Goal: Check status

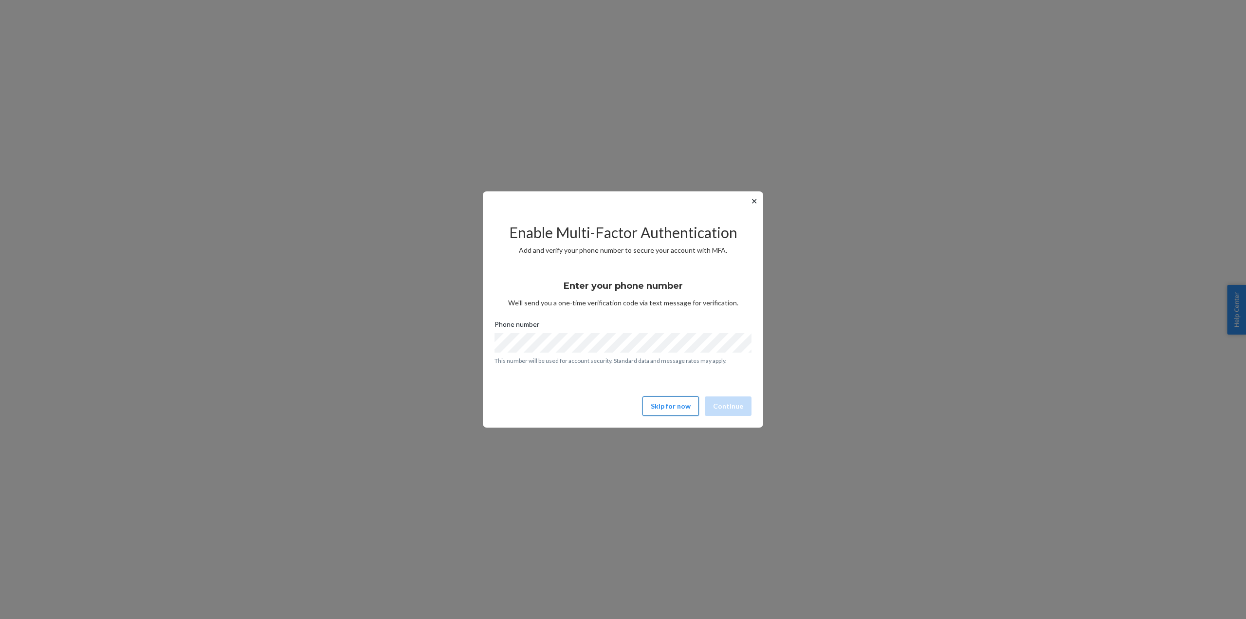
click at [678, 399] on button "Skip for now" at bounding box center [670, 405] width 56 height 19
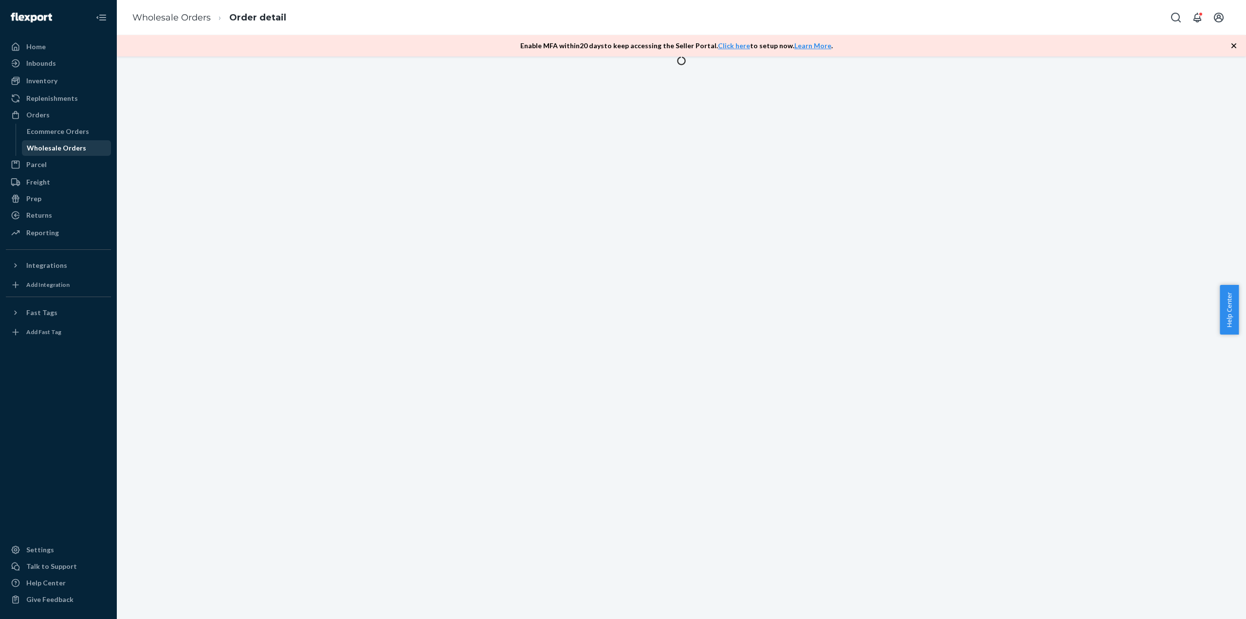
click at [60, 148] on div "Wholesale Orders" at bounding box center [56, 148] width 59 height 10
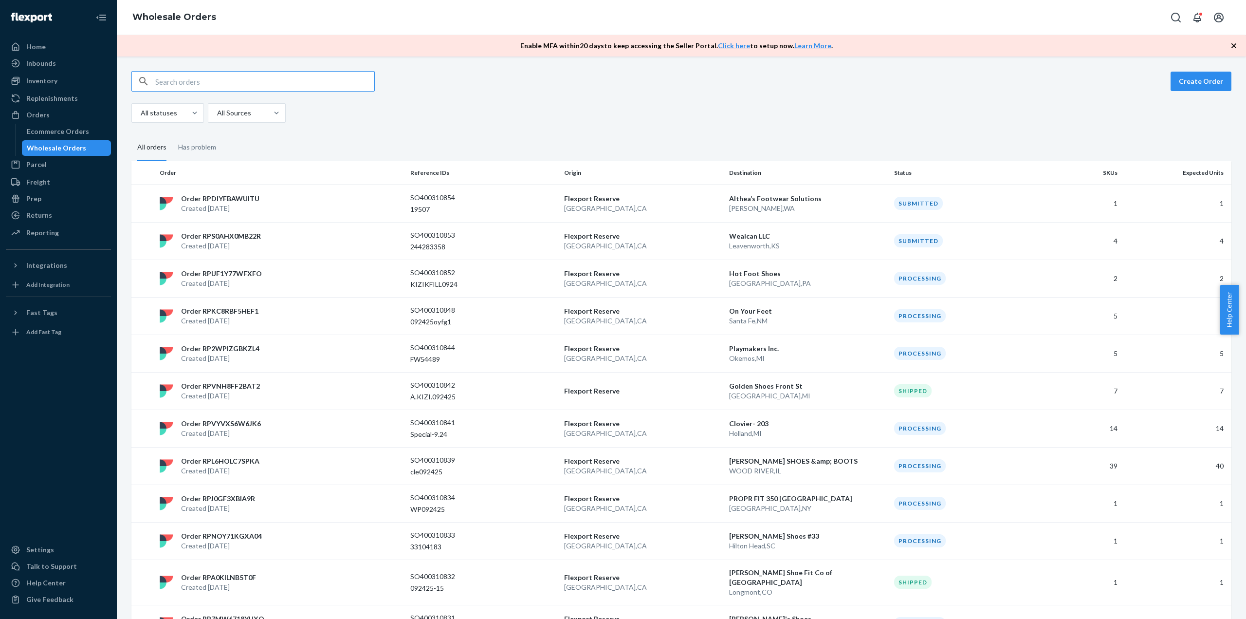
type input "WUSYVKUSJEXR1"
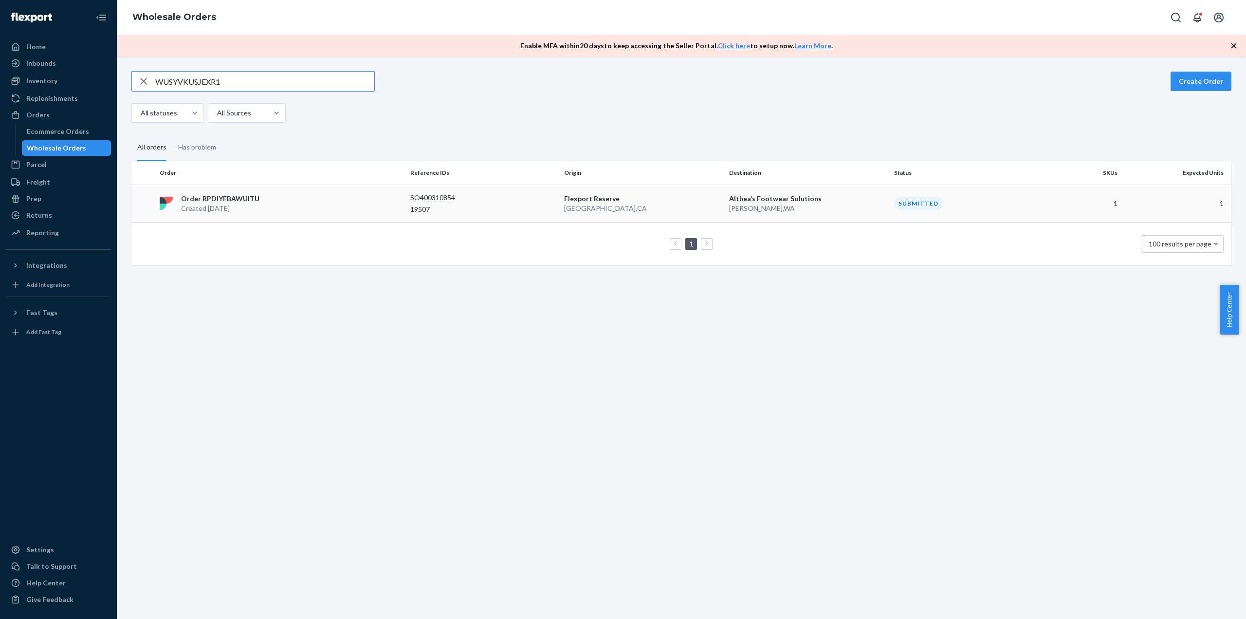
click at [299, 206] on div "Order RPDIYFBAWUITU Created [DATE]" at bounding box center [281, 203] width 251 height 19
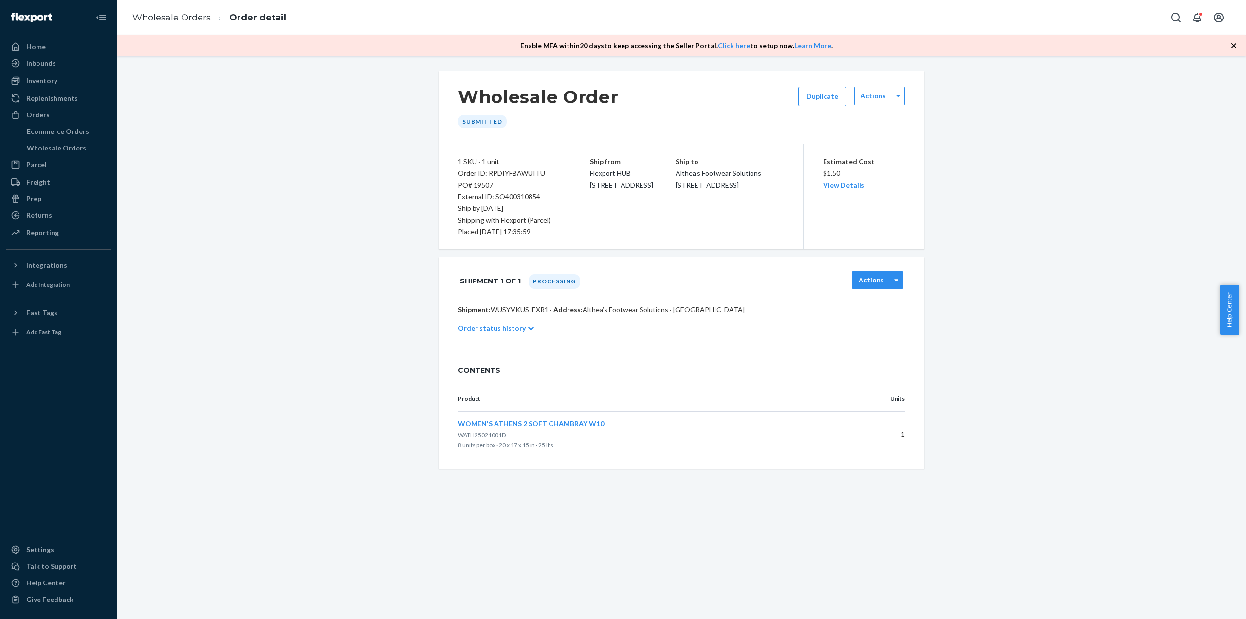
click at [885, 278] on div "Actions" at bounding box center [871, 280] width 37 height 10
click at [810, 278] on div "Shipment 1 of 1 Processing option [object Object] focused, 1 of 1. 1 result ava…" at bounding box center [681, 281] width 447 height 24
click at [885, 100] on div "Actions" at bounding box center [873, 96] width 37 height 10
click at [721, 137] on div "Wholesale Order Submitted Duplicate option [object Object] focused, 1 of 1. 1 r…" at bounding box center [682, 107] width 486 height 73
click at [486, 122] on div "Submitted" at bounding box center [482, 121] width 49 height 13
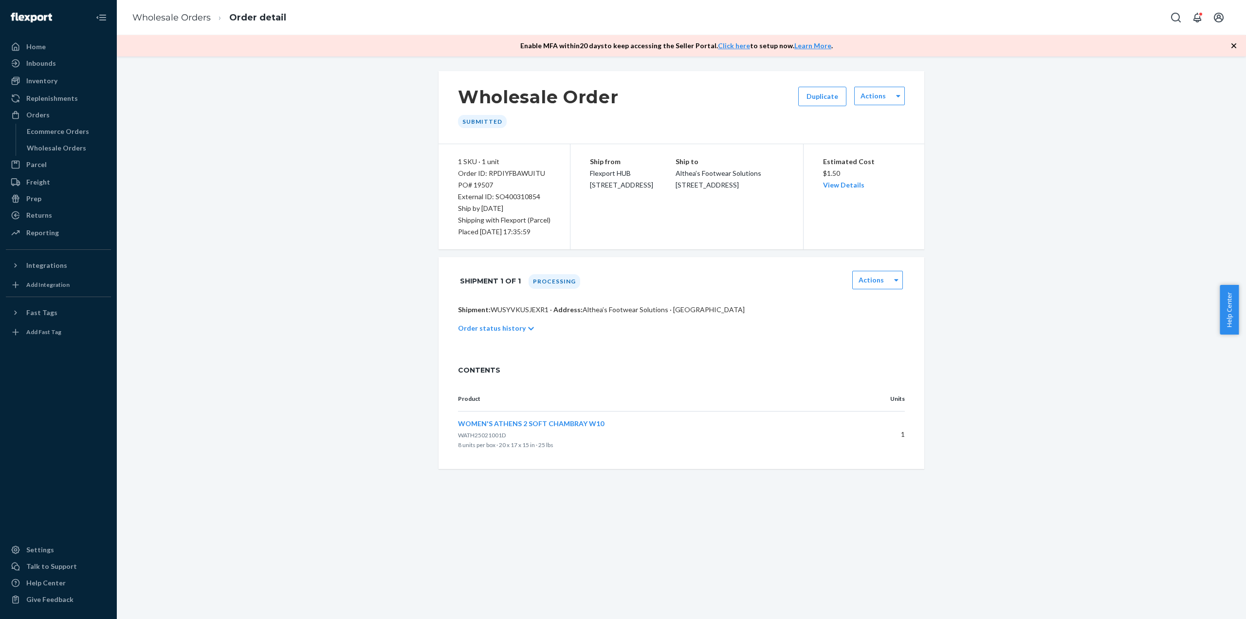
click at [544, 278] on div "Processing" at bounding box center [555, 281] width 52 height 15
drag, startPoint x: 62, startPoint y: 147, endPoint x: 93, endPoint y: 141, distance: 31.7
click at [62, 147] on div "Wholesale Orders" at bounding box center [56, 148] width 59 height 10
